Goal: Task Accomplishment & Management: Complete application form

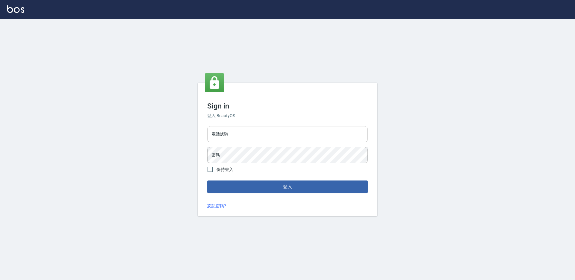
click at [283, 130] on input "電話號碼" at bounding box center [287, 134] width 160 height 16
type input "7805667"
click at [207, 181] on button "登入" at bounding box center [287, 187] width 160 height 13
